Goal: Information Seeking & Learning: Learn about a topic

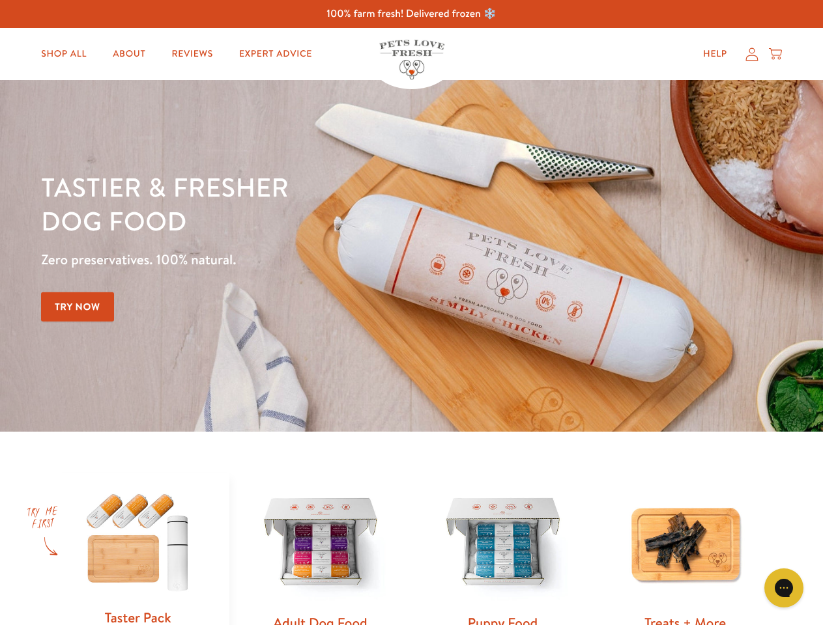
click at [411, 313] on div "Tastier & fresher dog food Zero preservatives. 100% natural. Try Now" at bounding box center [288, 256] width 494 height 172
click at [784, 588] on icon "Open gorgias live chat" at bounding box center [783, 588] width 12 height 12
